Goal: Task Accomplishment & Management: Complete application form

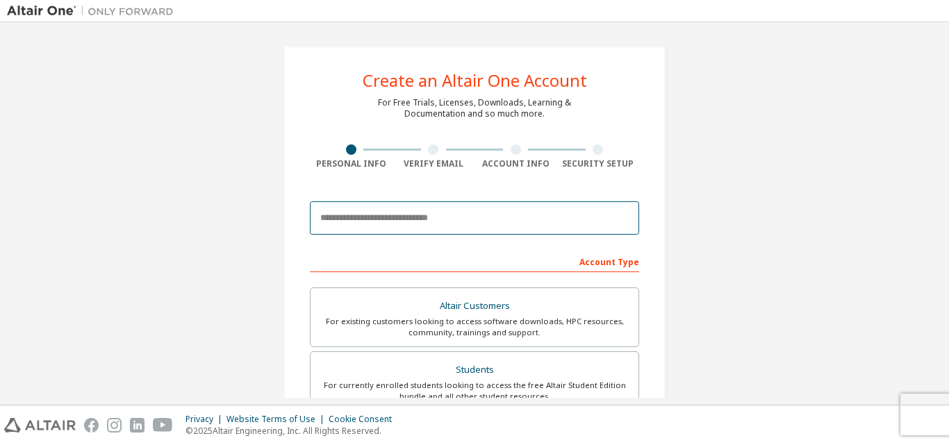
click at [387, 226] on input "email" at bounding box center [474, 217] width 329 height 33
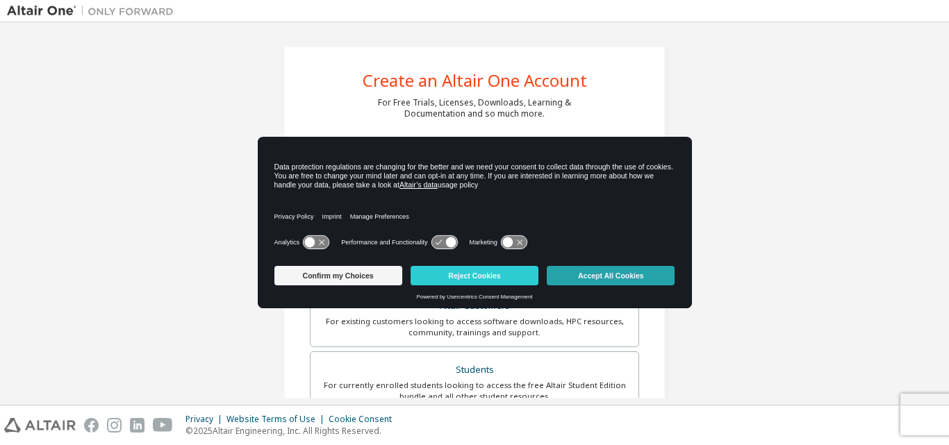
click at [577, 269] on button "Accept All Cookies" at bounding box center [611, 275] width 128 height 19
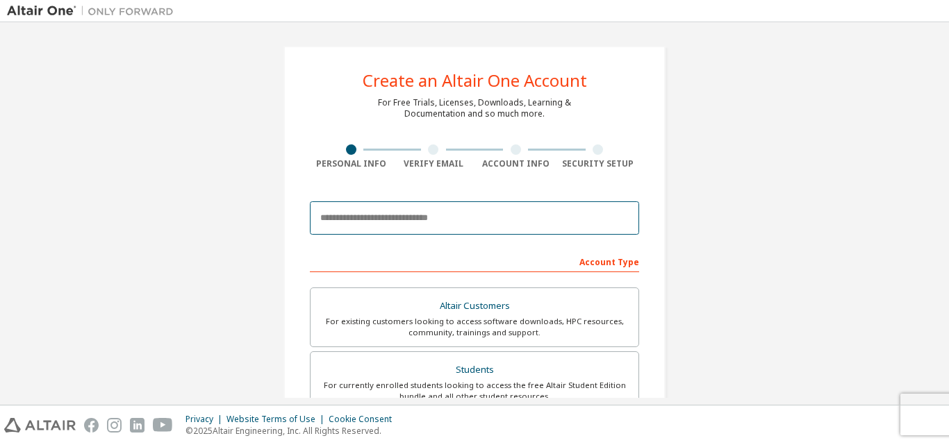
click at [365, 206] on input "email" at bounding box center [474, 217] width 329 height 33
type input "**********"
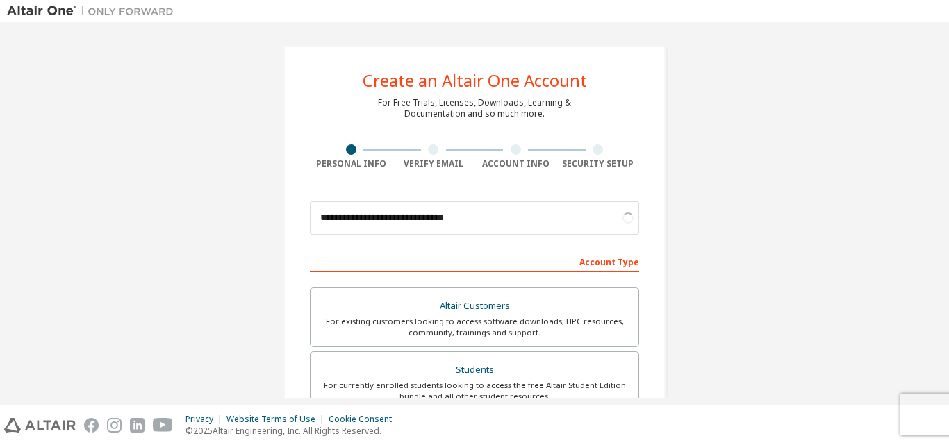
click at [606, 261] on div "Account Type" at bounding box center [474, 261] width 329 height 22
click at [546, 262] on div "Account Type" at bounding box center [474, 261] width 329 height 22
click at [548, 261] on div "Account Type" at bounding box center [474, 261] width 329 height 22
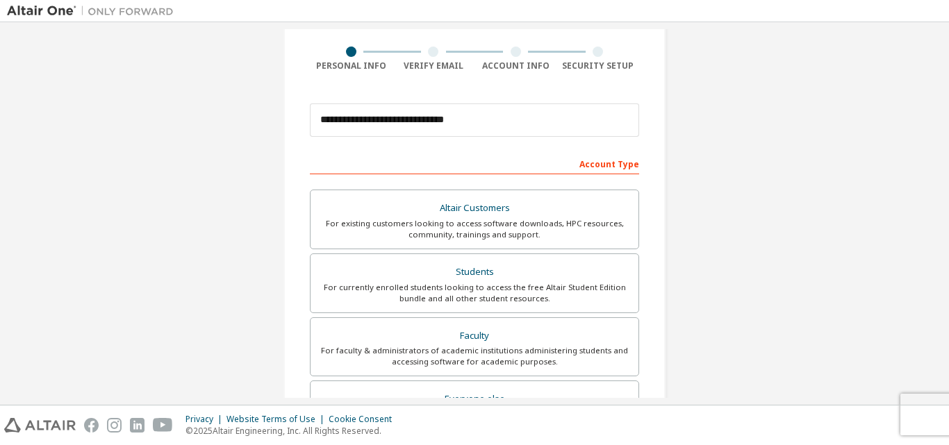
scroll to position [139, 0]
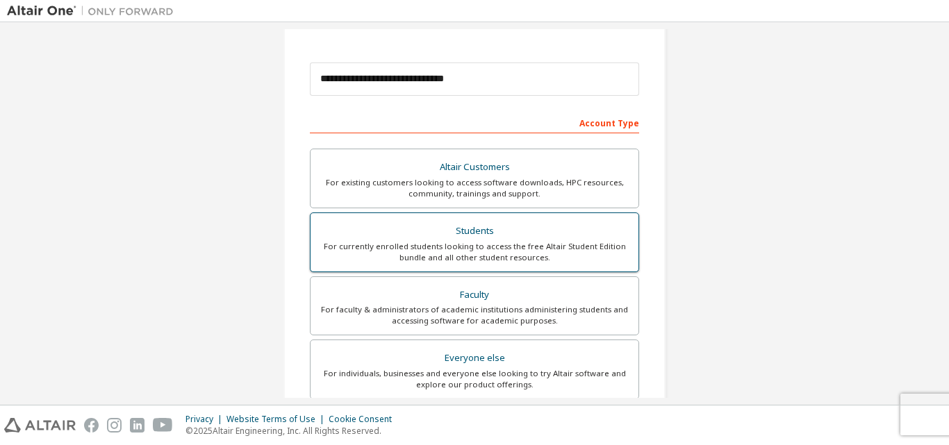
click at [458, 236] on div "Students" at bounding box center [474, 231] width 311 height 19
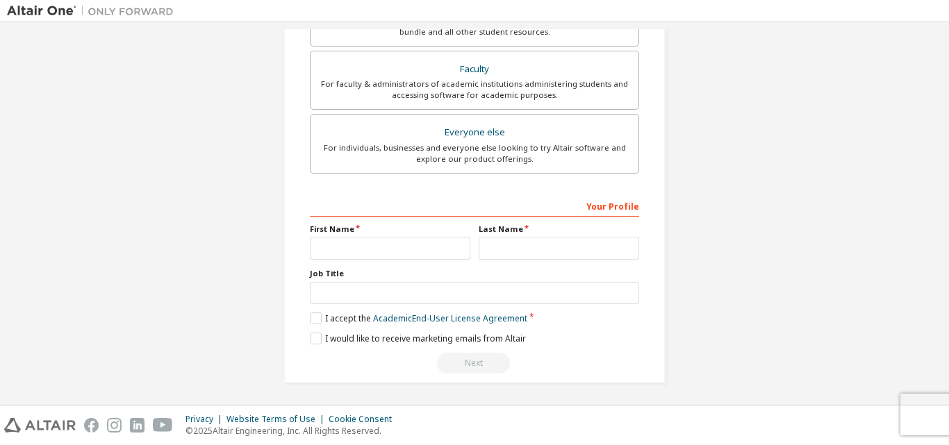
scroll to position [367, 0]
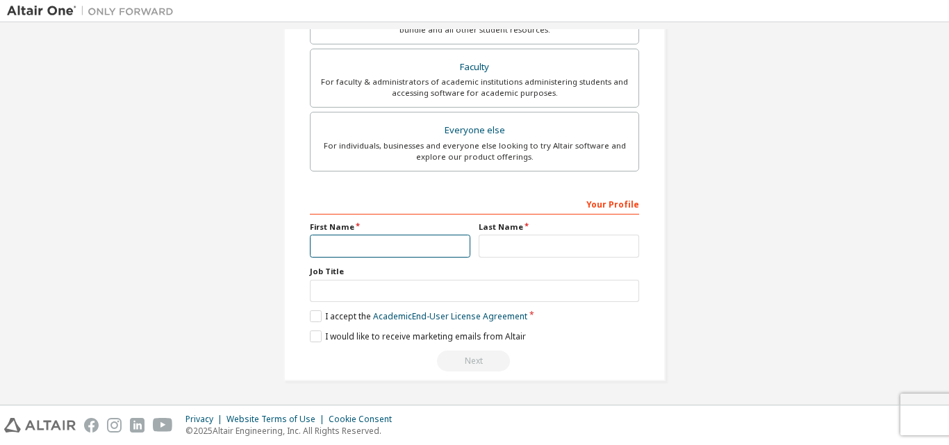
click at [381, 254] on input "text" at bounding box center [390, 246] width 160 height 23
type input "*"
type input "**********"
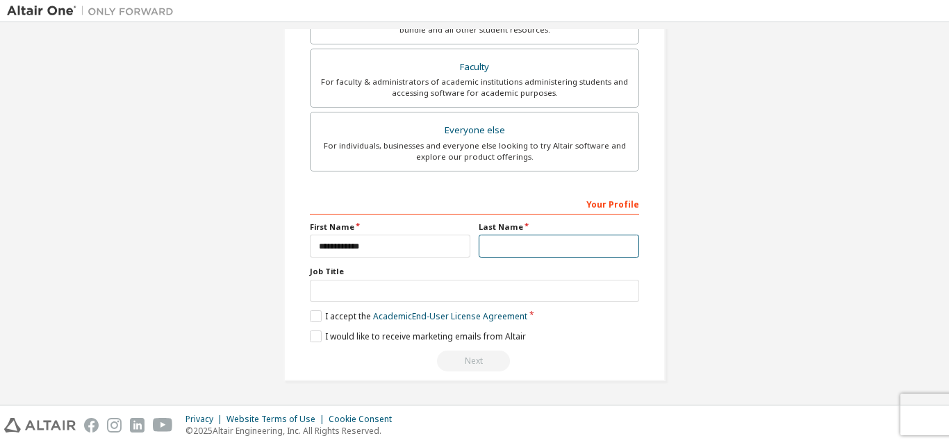
click at [506, 245] on input "text" at bounding box center [559, 246] width 160 height 23
type input "*****"
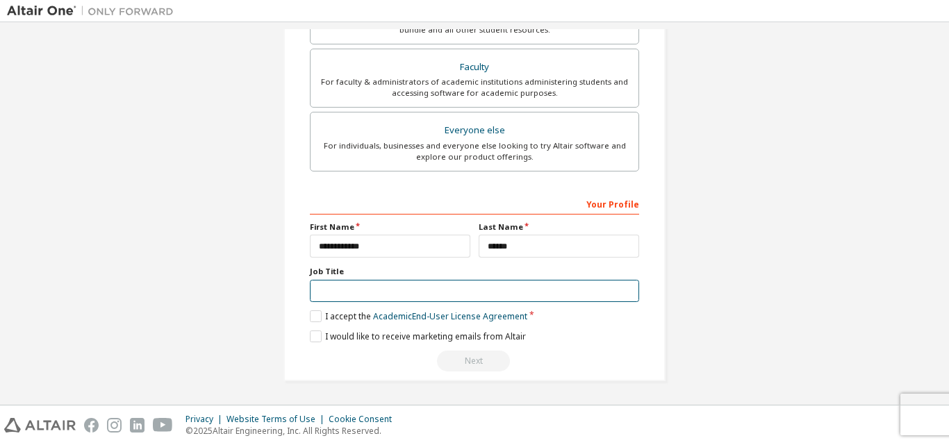
click at [340, 297] on input "text" at bounding box center [474, 291] width 329 height 23
type input "*"
type input "*******"
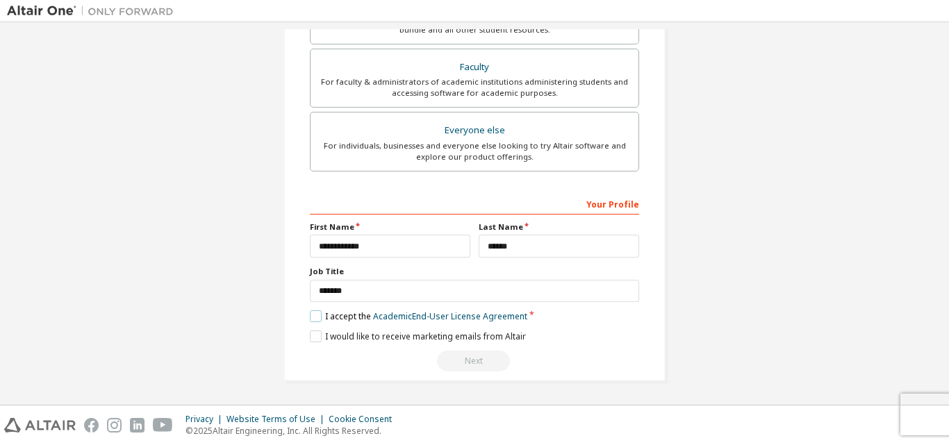
click at [311, 314] on label "I accept the Academic End-User License Agreement" at bounding box center [418, 317] width 217 height 12
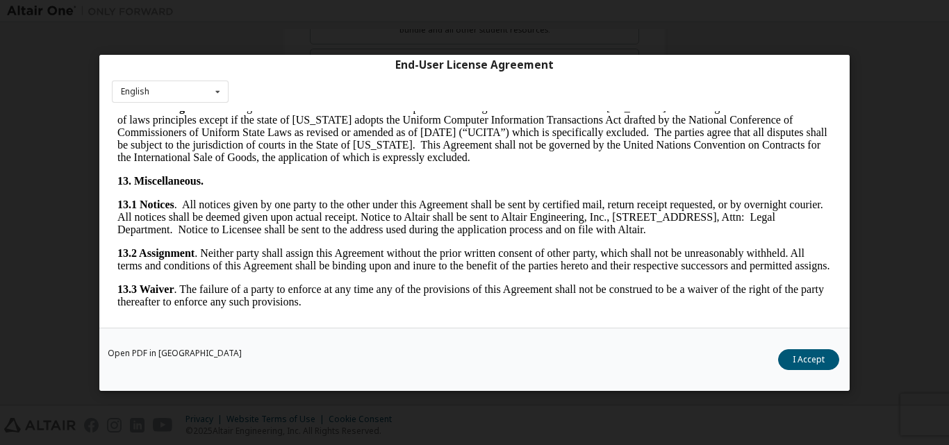
scroll to position [2305, 0]
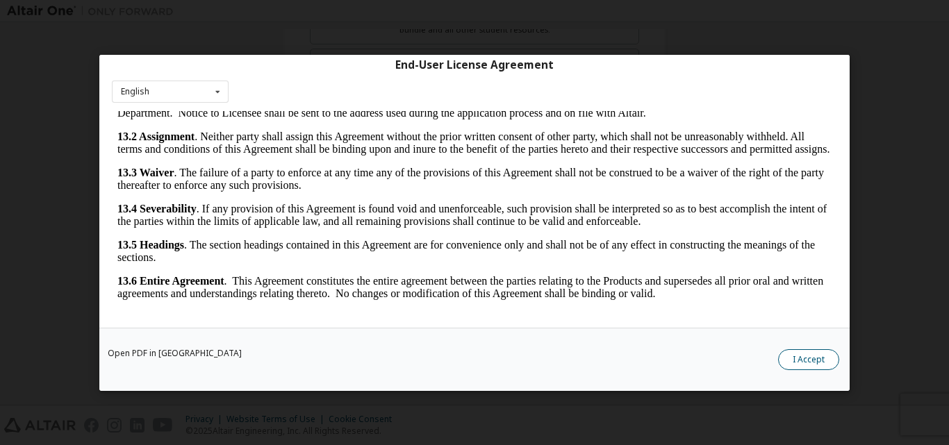
click at [813, 361] on button "I Accept" at bounding box center [808, 359] width 61 height 21
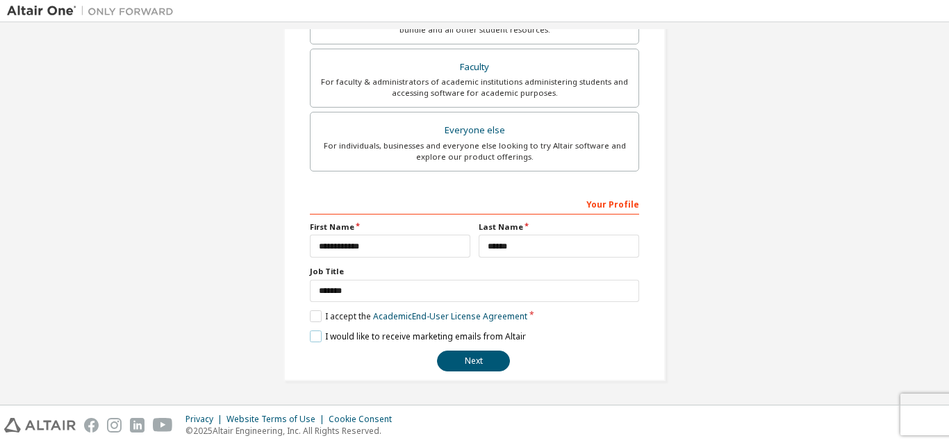
click at [317, 337] on label "I would like to receive marketing emails from Altair" at bounding box center [418, 337] width 216 height 12
click at [463, 358] on button "Next" at bounding box center [473, 361] width 73 height 21
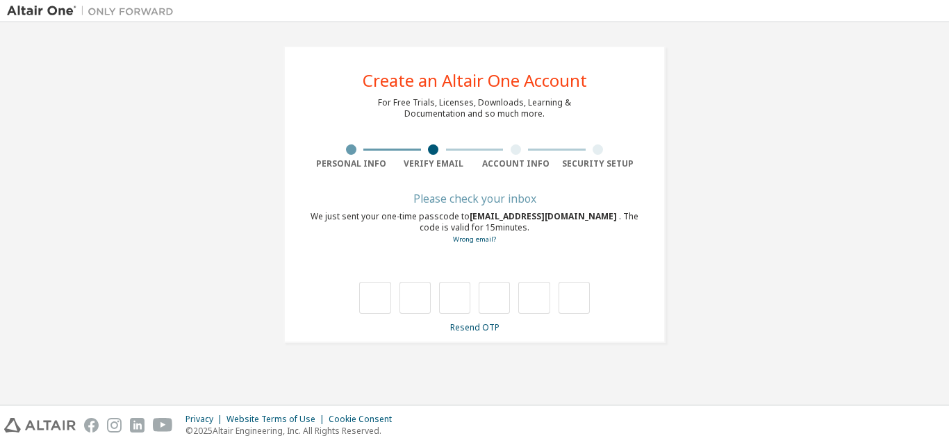
scroll to position [0, 0]
type input "*"
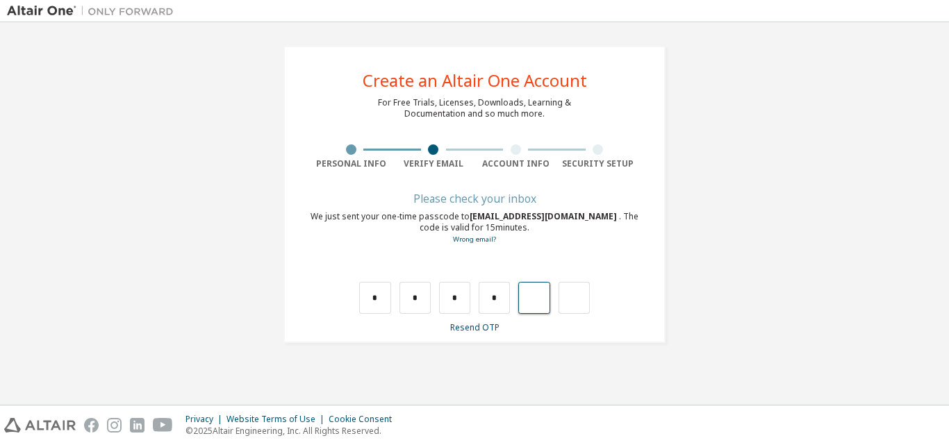
type input "*"
